Goal: Information Seeking & Learning: Learn about a topic

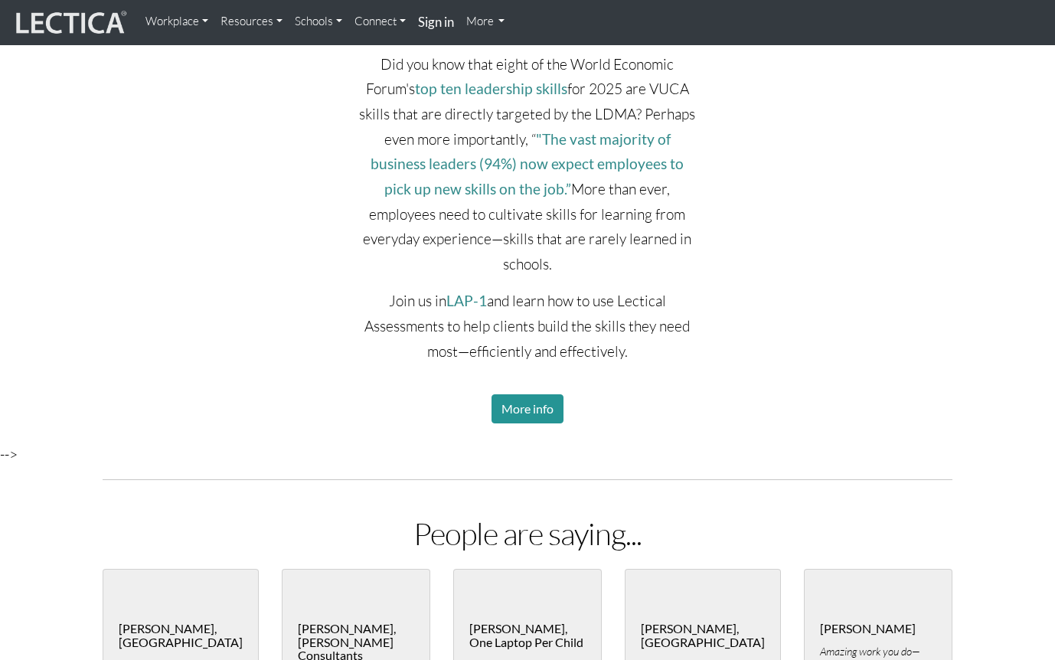
scroll to position [2905, 0]
click at [801, 154] on div "Did you know that eight of the World Economic Forum's top ten leadership skills…" at bounding box center [528, 157] width 1078 height 567
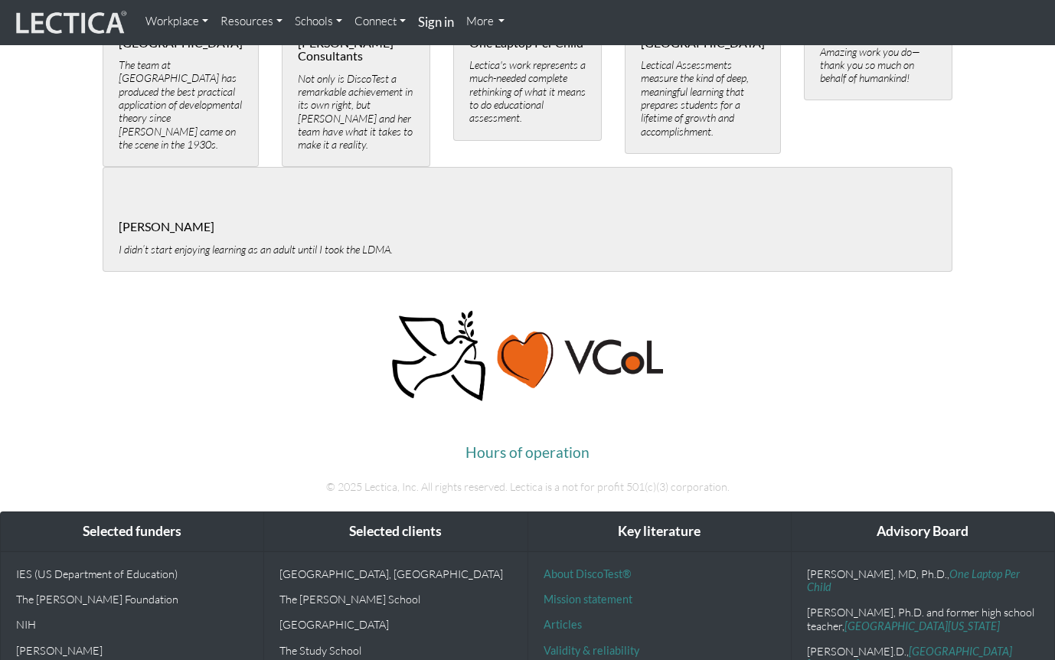
scroll to position [3623, 0]
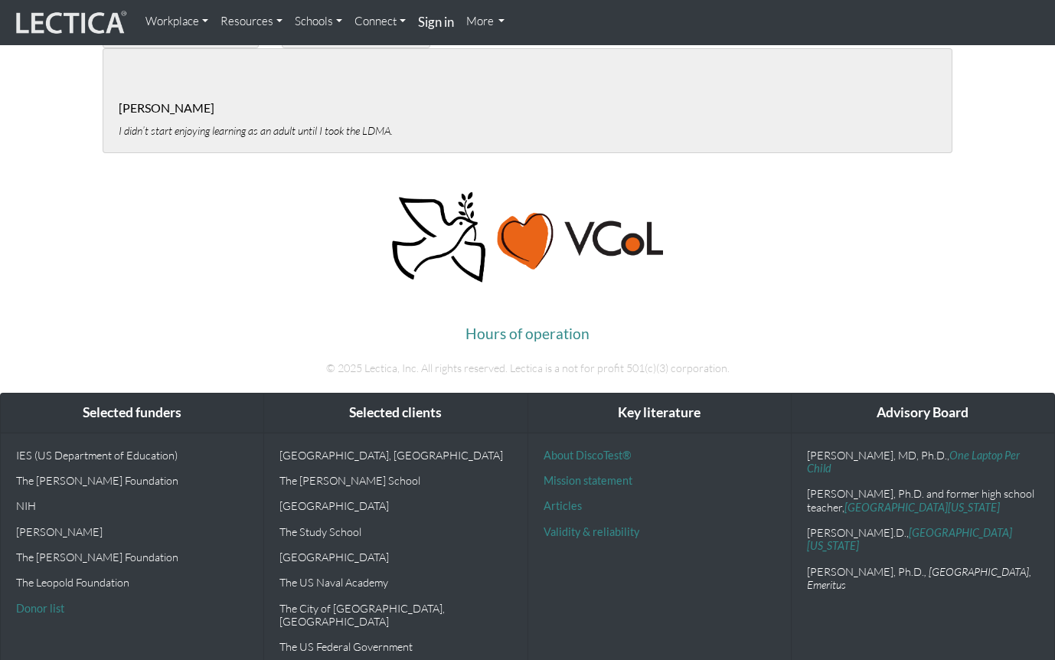
click at [175, 21] on link "Workplace" at bounding box center [176, 21] width 75 height 31
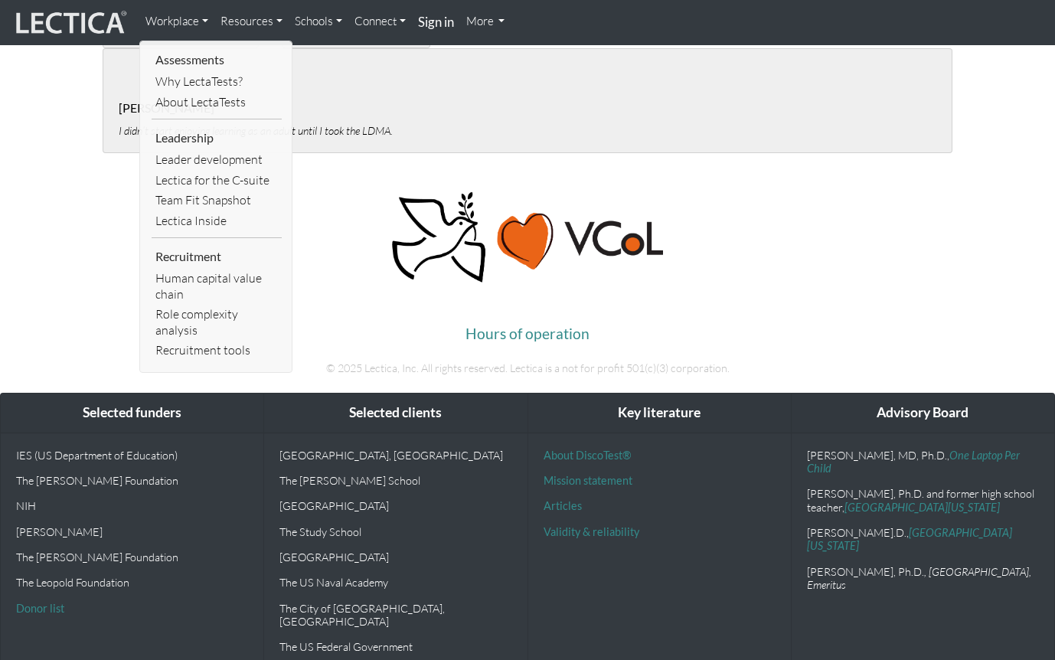
click at [188, 57] on li "Assessments" at bounding box center [217, 59] width 130 height 25
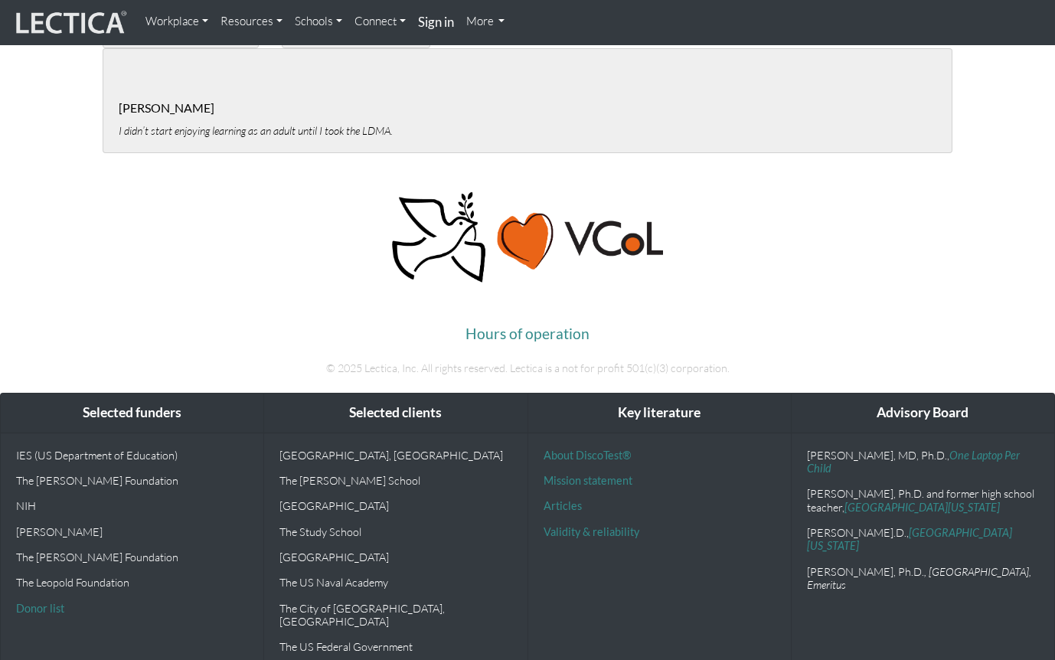
click at [170, 6] on nav "Workplace Assessments Why LectaTests? About LectaTests Leadership Leader develo…" at bounding box center [527, 22] width 1055 height 45
click at [172, 29] on link "Workplace" at bounding box center [176, 21] width 75 height 31
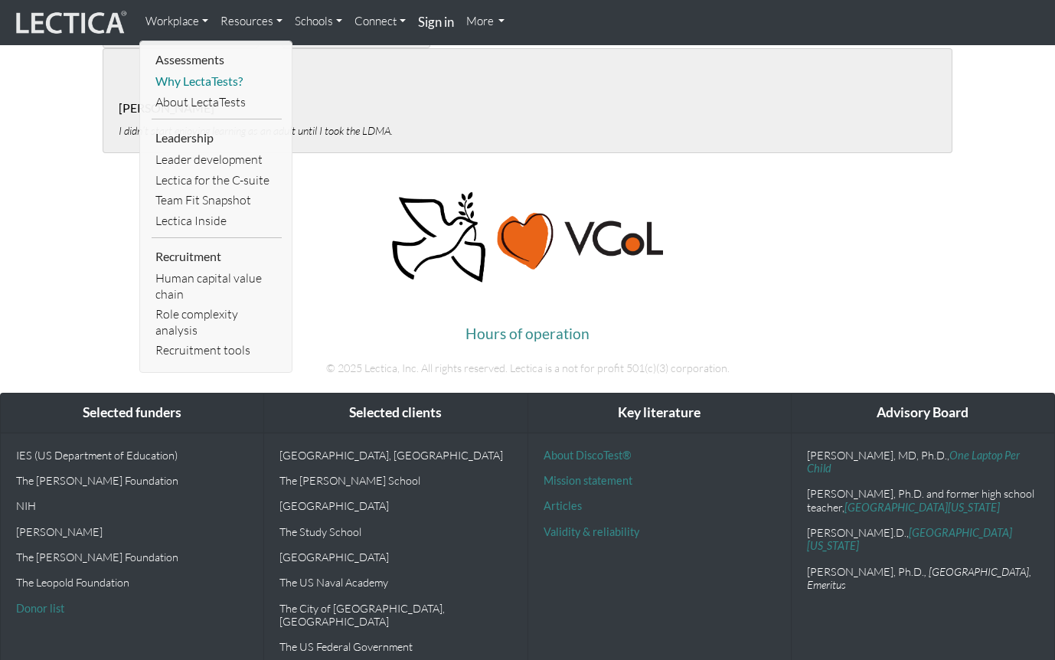
click at [192, 84] on link "Why LectaTests?" at bounding box center [217, 81] width 130 height 21
